Goal: Task Accomplishment & Management: Complete application form

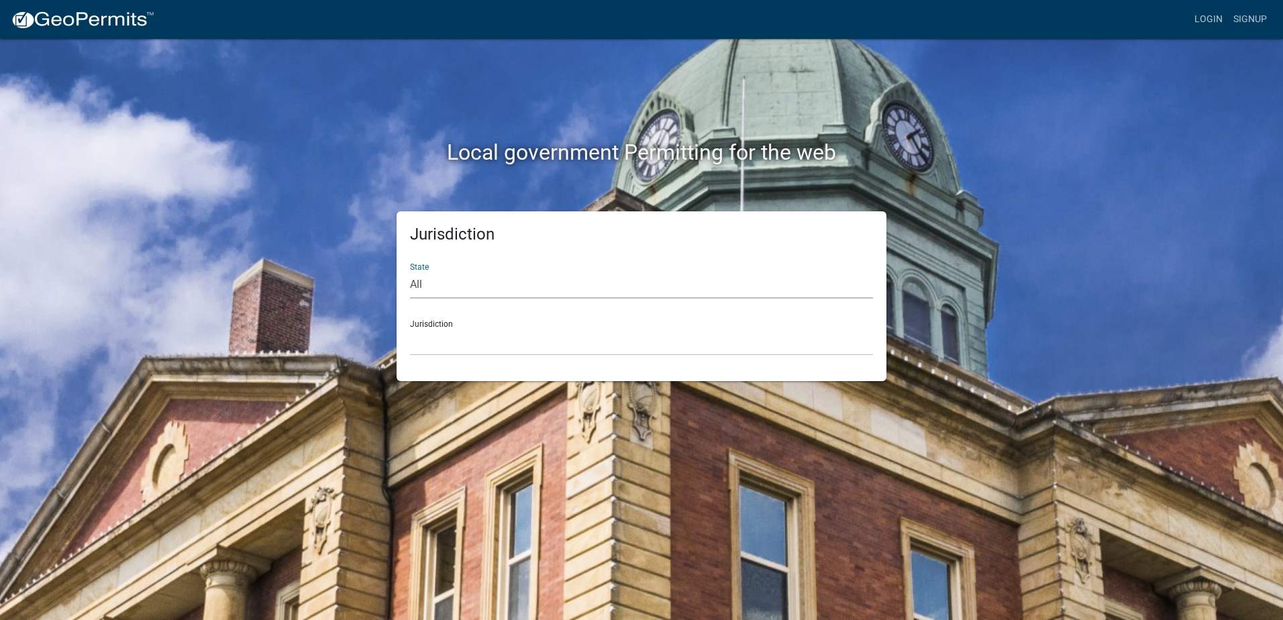
click at [444, 285] on select "All [US_STATE] [US_STATE] [US_STATE] [US_STATE] [US_STATE] [US_STATE] [US_STATE…" at bounding box center [641, 285] width 463 height 28
select select "[US_STATE]"
click at [410, 271] on select "All [US_STATE] [US_STATE] [US_STATE] [US_STATE] [US_STATE] [US_STATE] [US_STATE…" at bounding box center [641, 285] width 463 height 28
click at [434, 334] on select "City of [GEOGRAPHIC_DATA], [US_STATE] [GEOGRAPHIC_DATA], [US_STATE][PERSON_NAME…" at bounding box center [641, 342] width 463 height 28
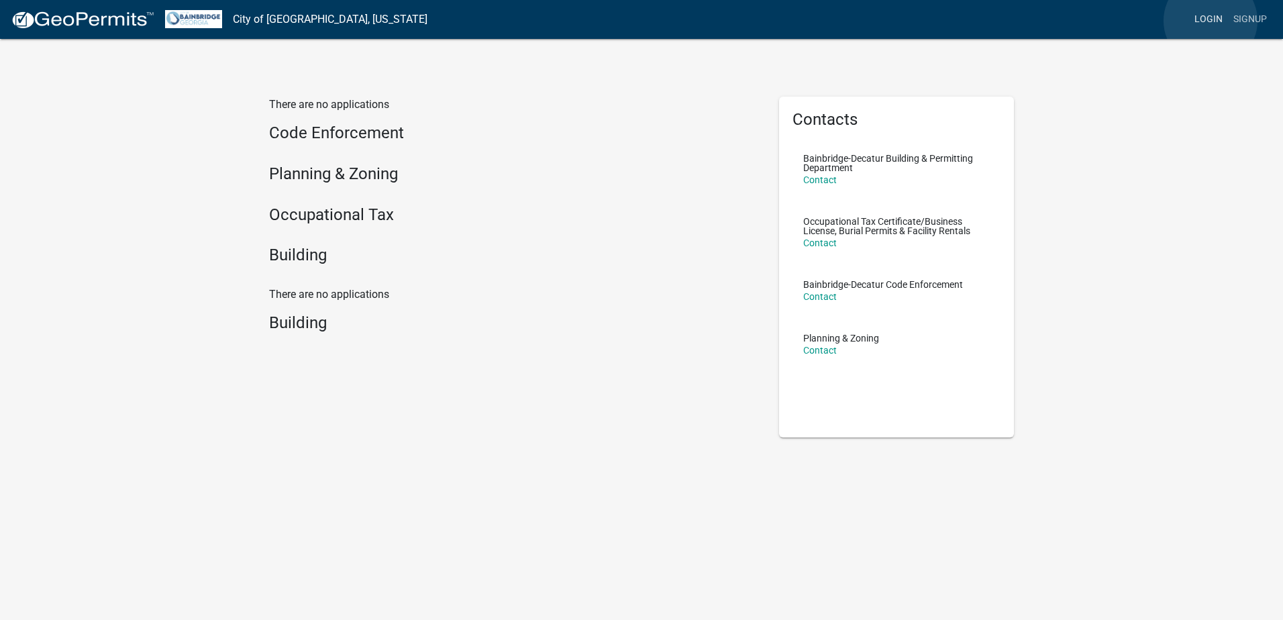
click at [1211, 21] on link "Login" at bounding box center [1208, 20] width 39 height 26
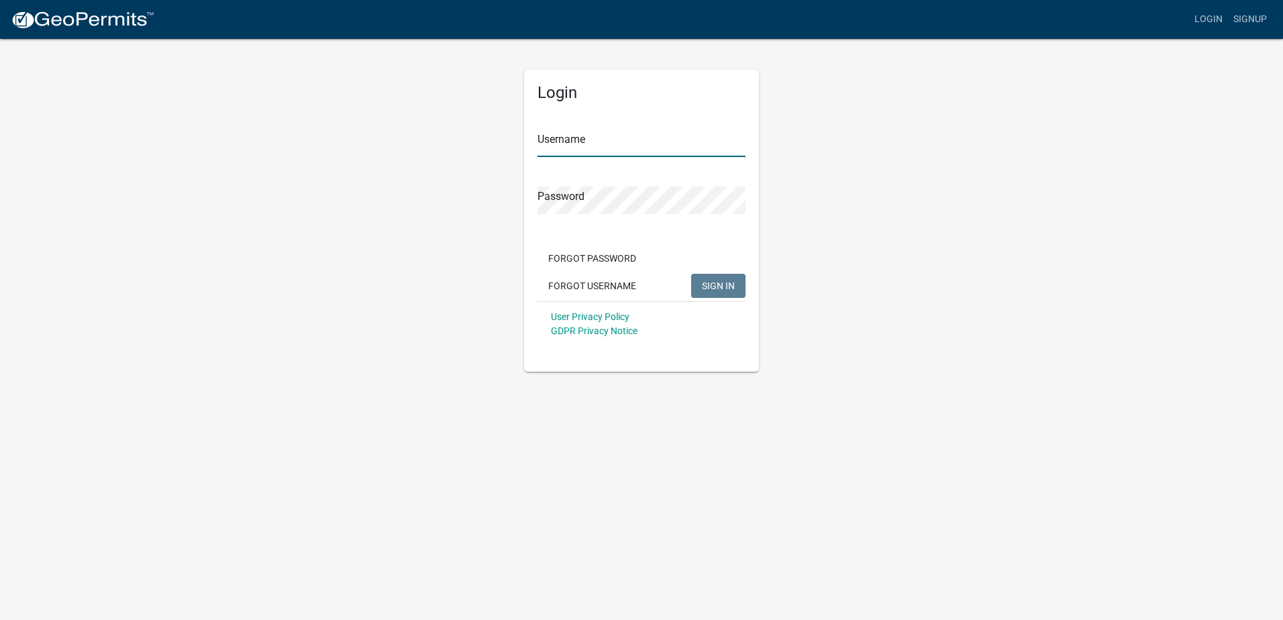
type input "[EMAIL_ADDRESS][DOMAIN_NAME]"
click at [721, 279] on button "SIGN IN" at bounding box center [718, 286] width 54 height 24
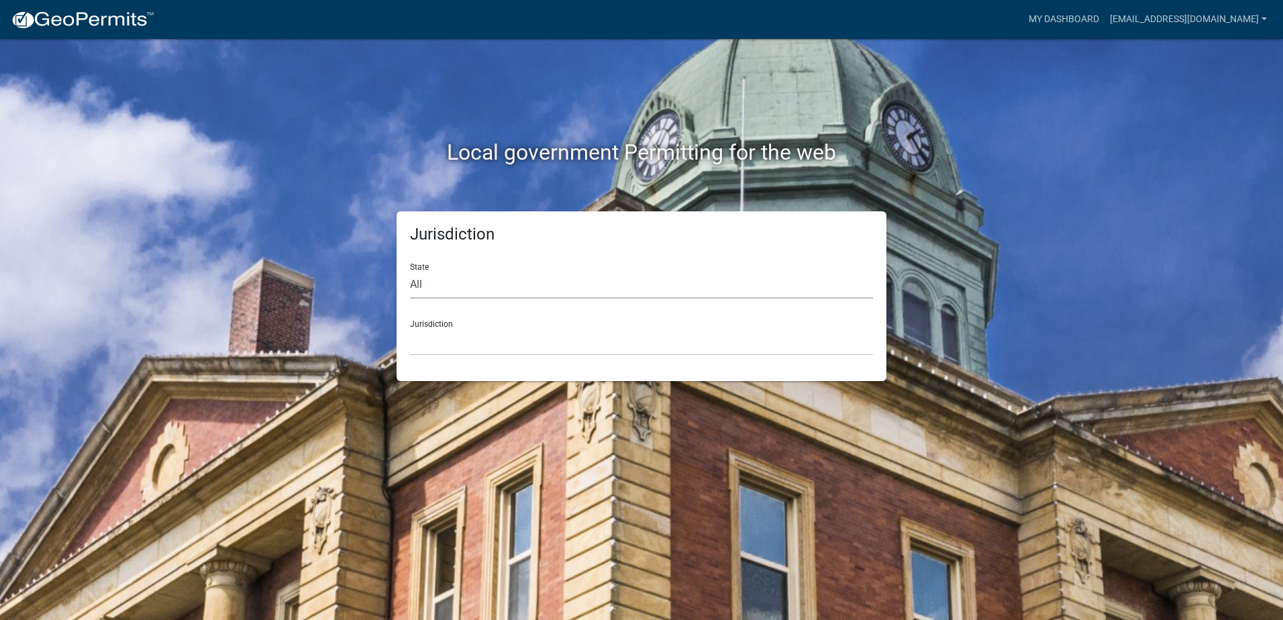
click at [441, 285] on select "All [US_STATE] [US_STATE] [US_STATE] [US_STATE] [US_STATE] [US_STATE] [US_STATE…" at bounding box center [641, 285] width 463 height 28
select select "[US_STATE]"
click at [410, 271] on select "All [US_STATE] [US_STATE] [US_STATE] [US_STATE] [US_STATE] [US_STATE] [US_STATE…" at bounding box center [641, 285] width 463 height 28
click at [438, 344] on select "City of [GEOGRAPHIC_DATA], [US_STATE] [GEOGRAPHIC_DATA], [US_STATE][PERSON_NAME…" at bounding box center [641, 342] width 463 height 28
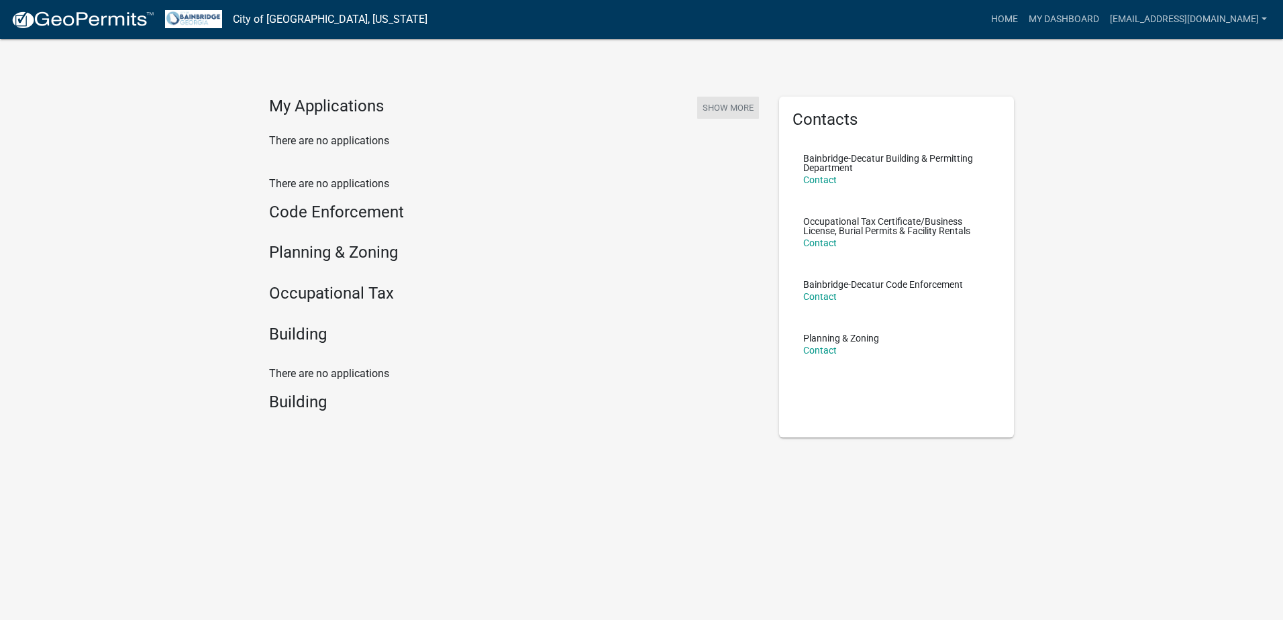
click at [741, 105] on button "Show More" at bounding box center [728, 108] width 62 height 22
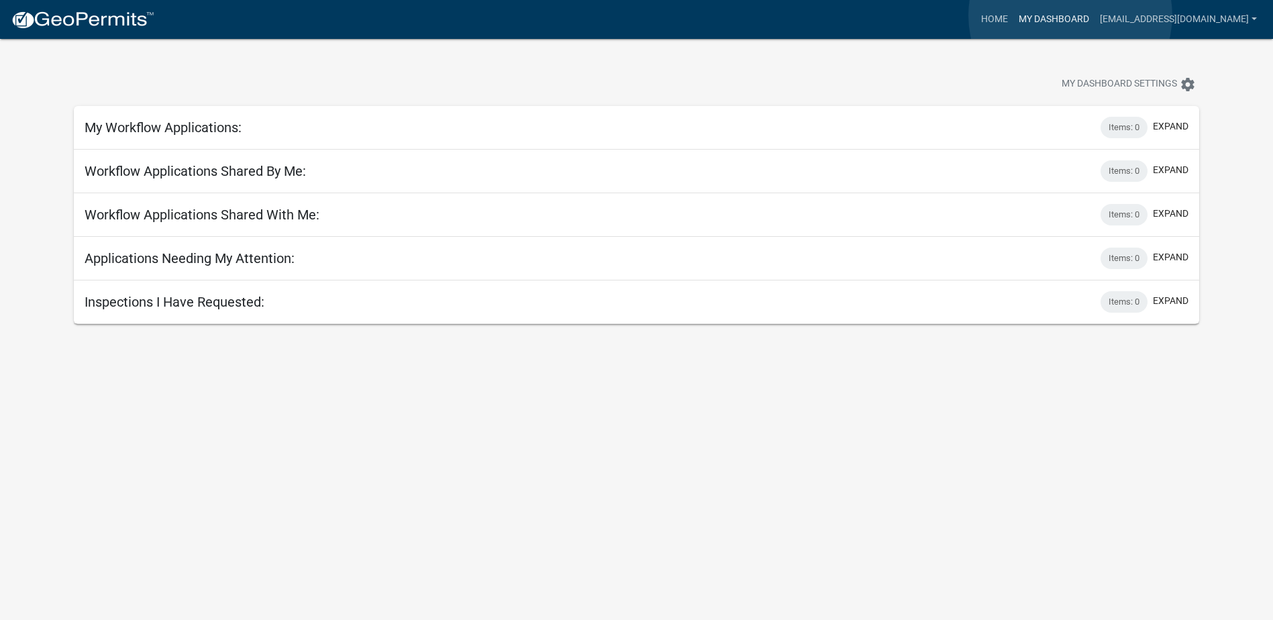
click at [1071, 15] on link "My Dashboard" at bounding box center [1054, 20] width 81 height 26
click at [1013, 17] on link "Home" at bounding box center [995, 20] width 38 height 26
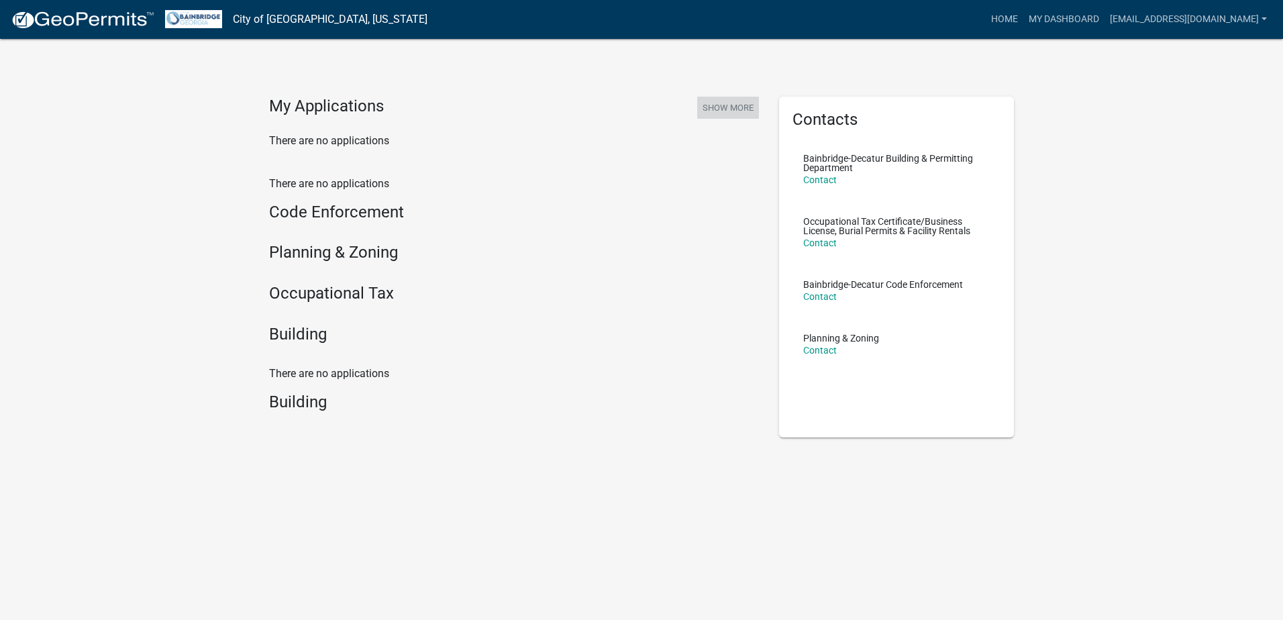
click at [724, 107] on button "Show More" at bounding box center [728, 108] width 62 height 22
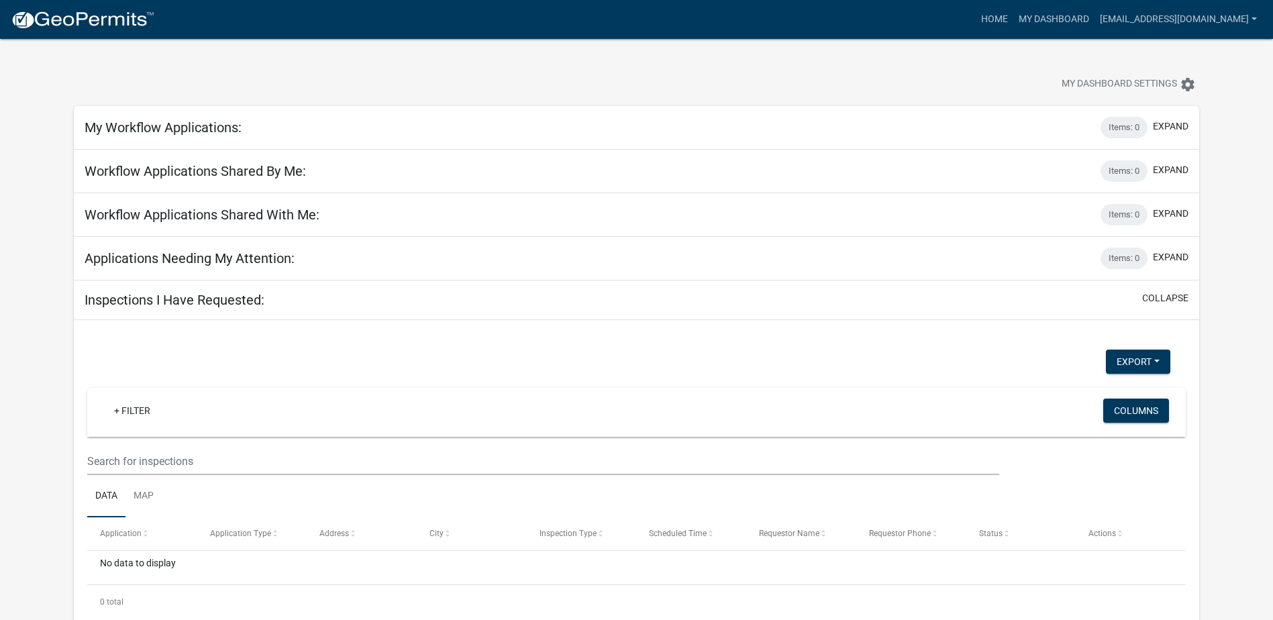
click at [813, 18] on div "Home My Dashboard [EMAIL_ADDRESS][DOMAIN_NAME] Account Logout" at bounding box center [713, 20] width 1097 height 26
